Goal: Transaction & Acquisition: Purchase product/service

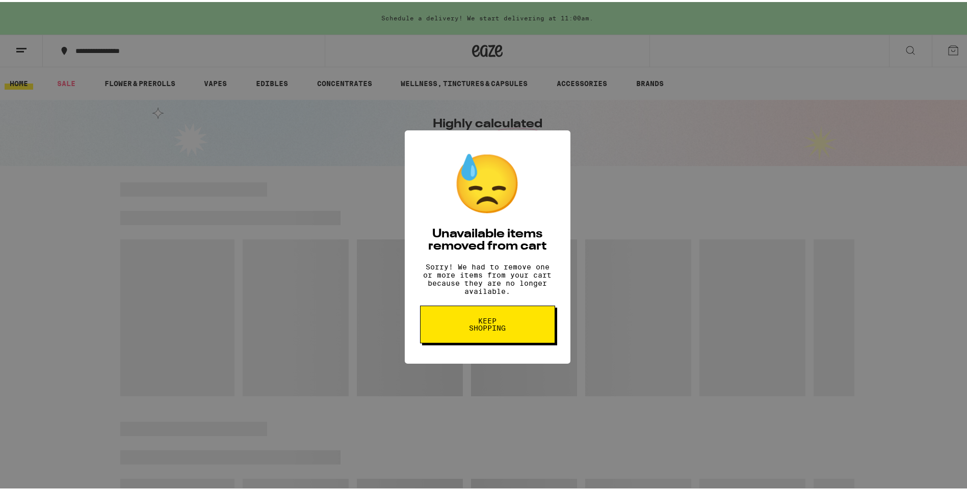
click at [477, 329] on span "Keep Shopping" at bounding box center [487, 323] width 53 height 14
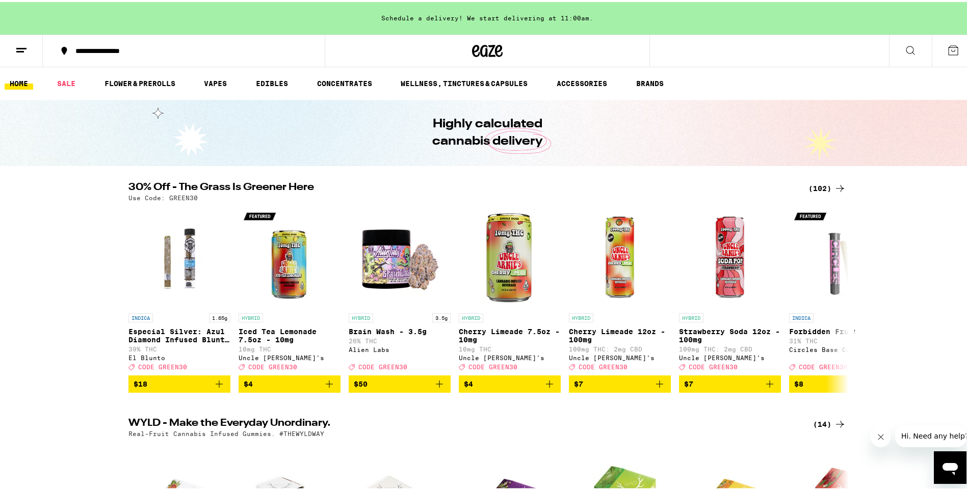
click at [828, 185] on div "(102)" at bounding box center [827, 186] width 38 height 12
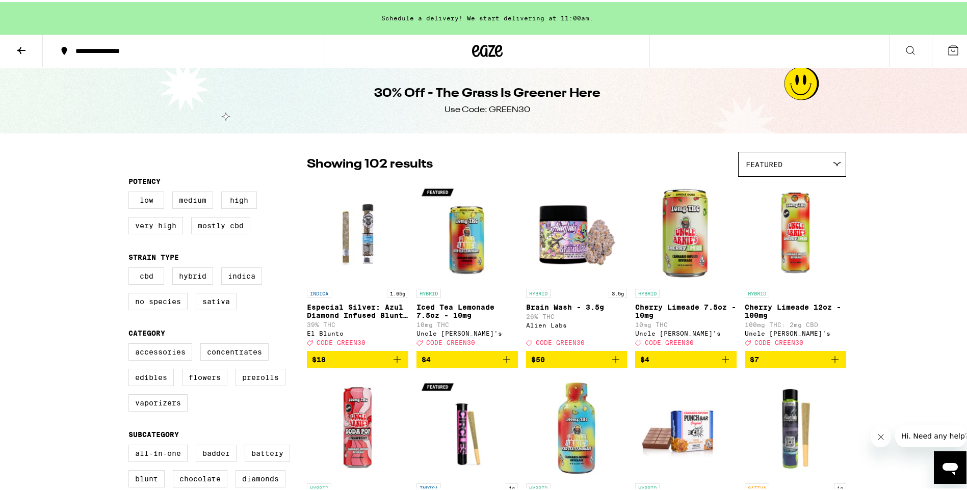
scroll to position [102, 0]
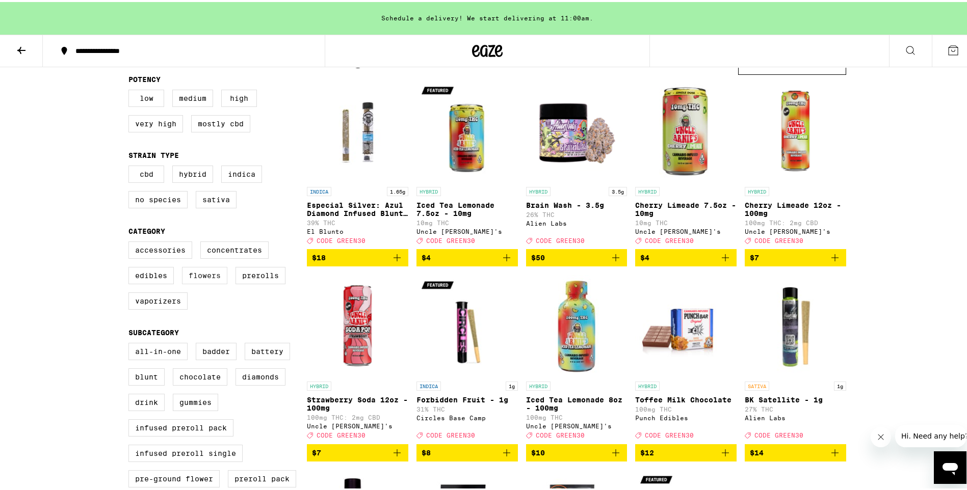
click at [209, 279] on label "Flowers" at bounding box center [204, 273] width 45 height 17
click at [131, 242] on input "Flowers" at bounding box center [130, 241] width 1 height 1
checkbox input "true"
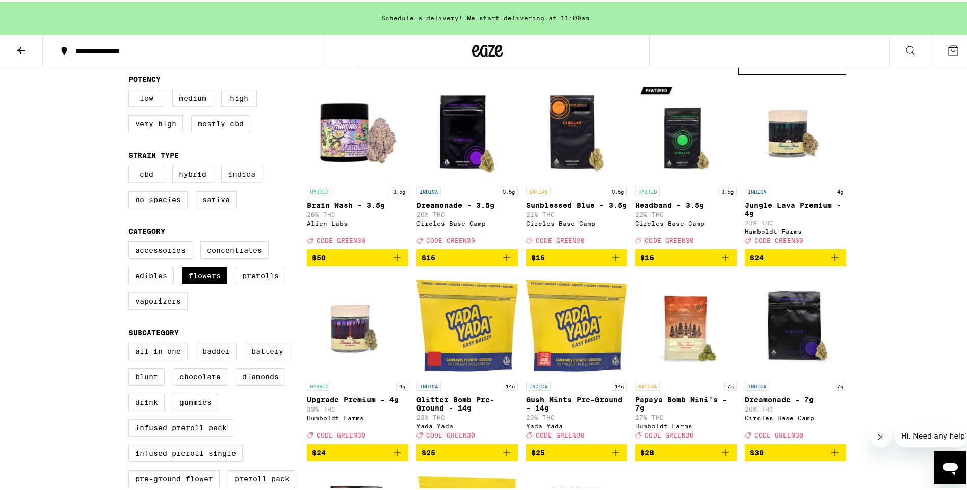
click at [249, 175] on label "Indica" at bounding box center [241, 172] width 41 height 17
click at [131, 166] on input "Indica" at bounding box center [130, 165] width 1 height 1
checkbox input "true"
